Goal: Find specific page/section: Find specific page/section

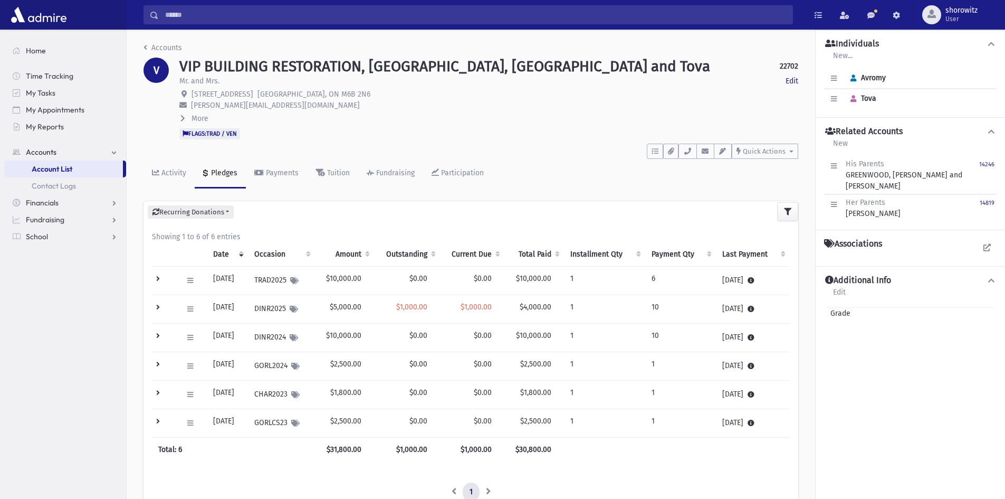
click at [264, 14] on input "Search" at bounding box center [476, 14] width 634 height 19
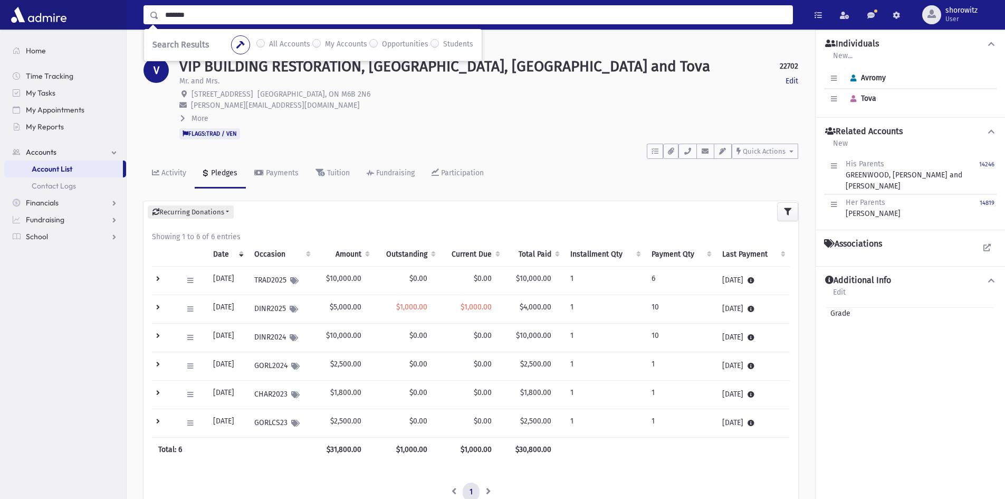
type input "*******"
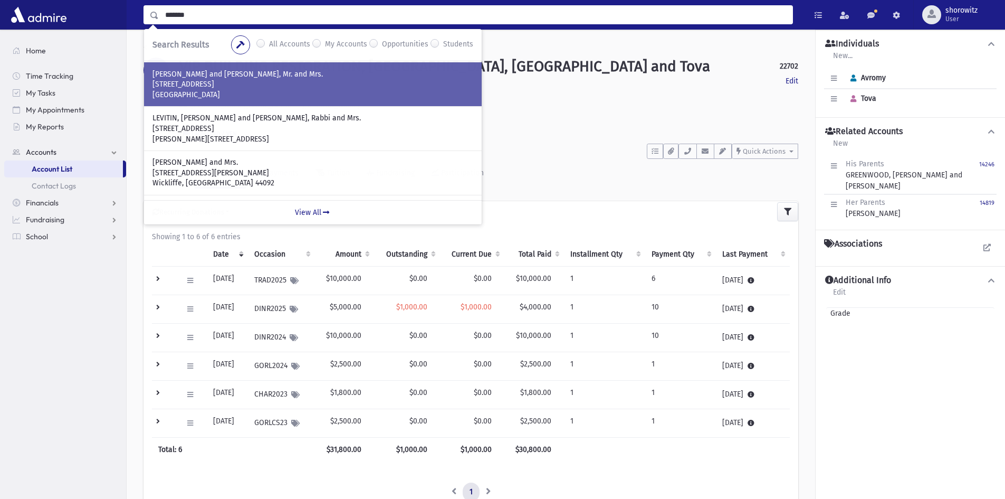
scroll to position [106, 0]
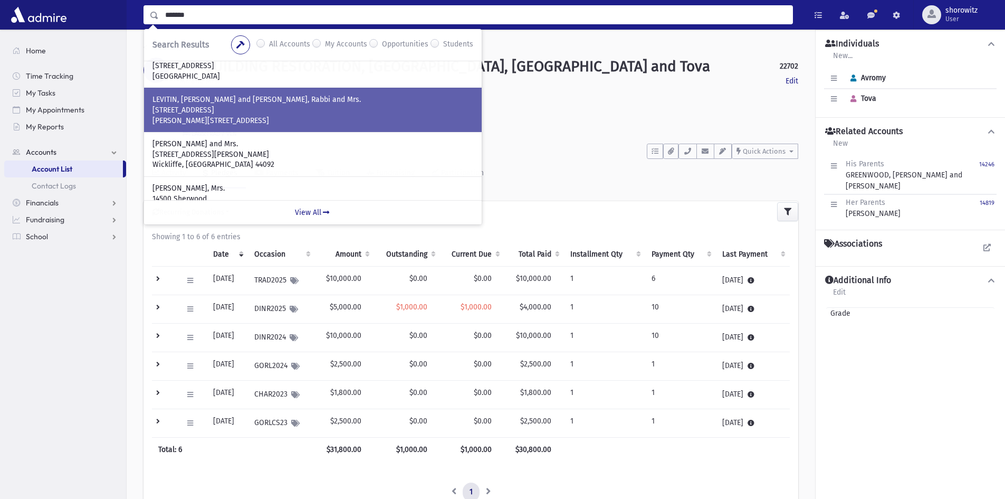
click at [264, 119] on p "[PERSON_NAME][STREET_ADDRESS]" at bounding box center [312, 121] width 321 height 11
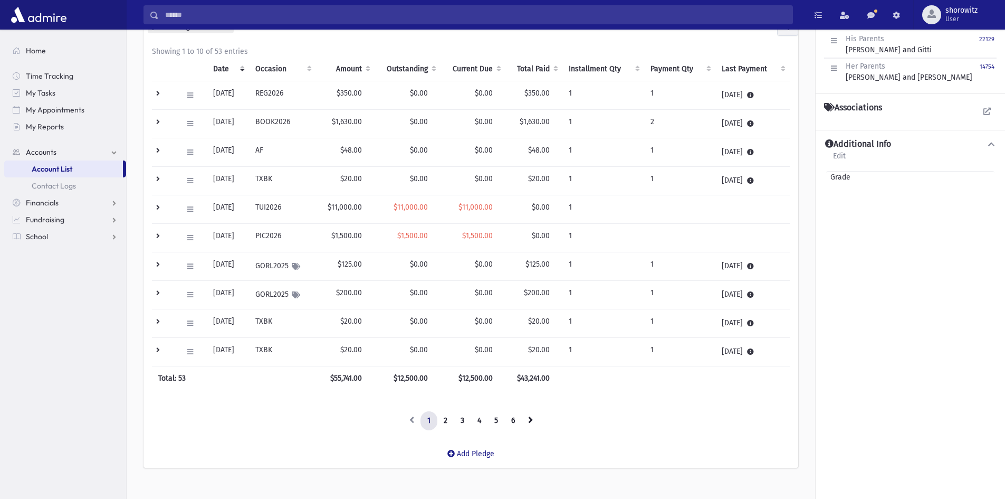
scroll to position [201, 0]
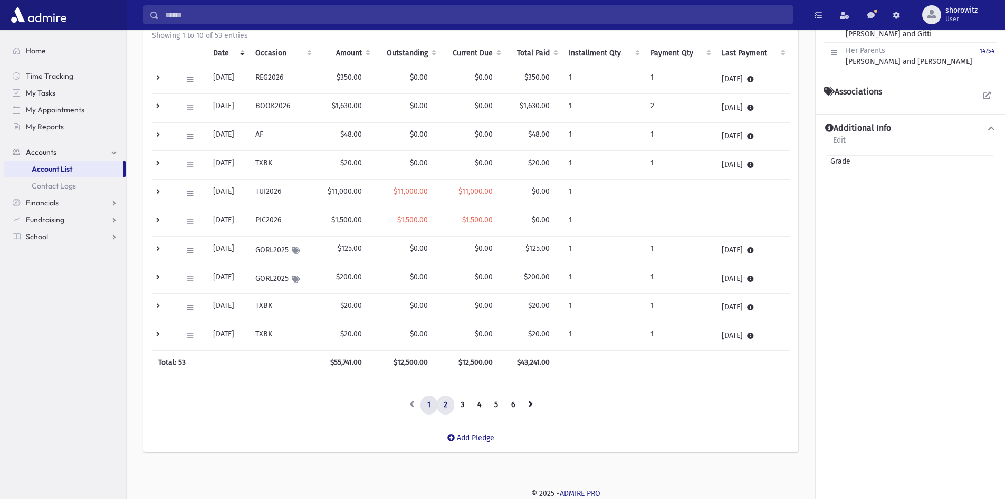
click at [445, 408] on link "2" at bounding box center [445, 404] width 17 height 19
drag, startPoint x: 365, startPoint y: 188, endPoint x: 352, endPoint y: 231, distance: 44.4
click at [336, 190] on td "$8,500.00" at bounding box center [344, 193] width 56 height 28
click at [427, 406] on link "1" at bounding box center [429, 404] width 17 height 19
drag, startPoint x: 436, startPoint y: 189, endPoint x: 401, endPoint y: 189, distance: 34.8
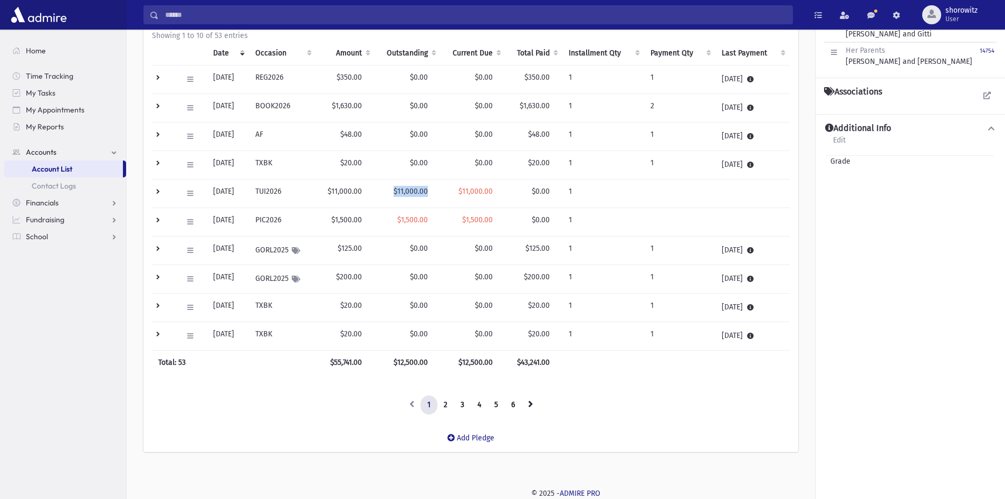
click at [401, 189] on td "$11,000.00" at bounding box center [408, 193] width 66 height 28
click at [370, 189] on td "$11,000.00" at bounding box center [345, 193] width 59 height 28
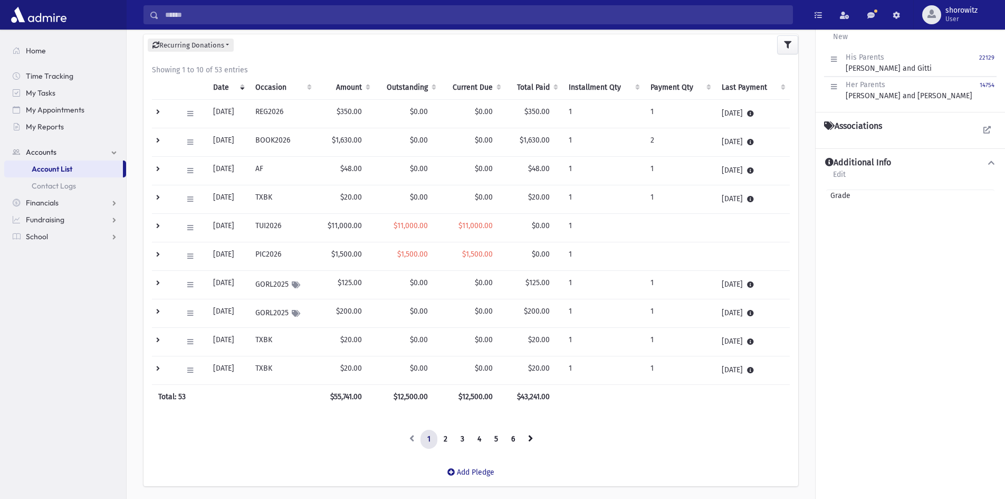
scroll to position [148, 0]
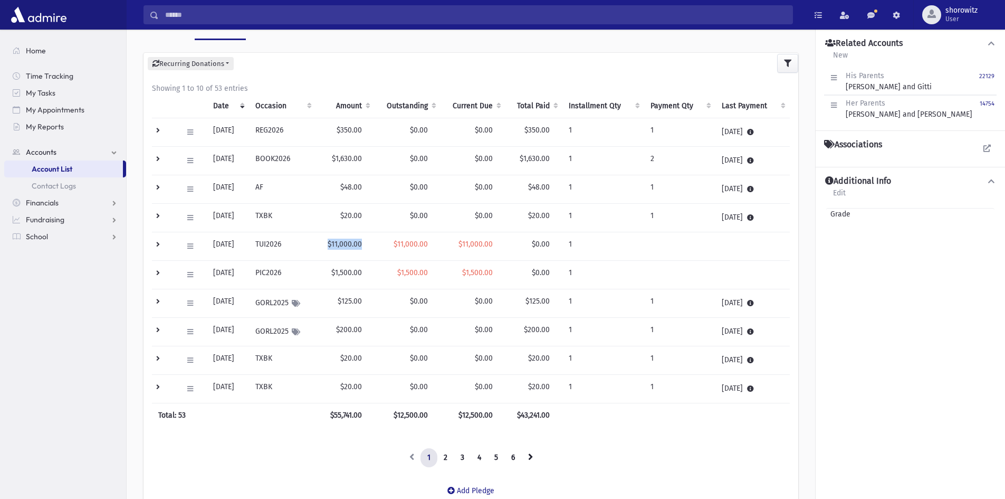
drag, startPoint x: 370, startPoint y: 243, endPoint x: 337, endPoint y: 243, distance: 33.2
click at [337, 243] on td "$11,000.00" at bounding box center [345, 246] width 59 height 28
